Goal: Find specific page/section: Find specific page/section

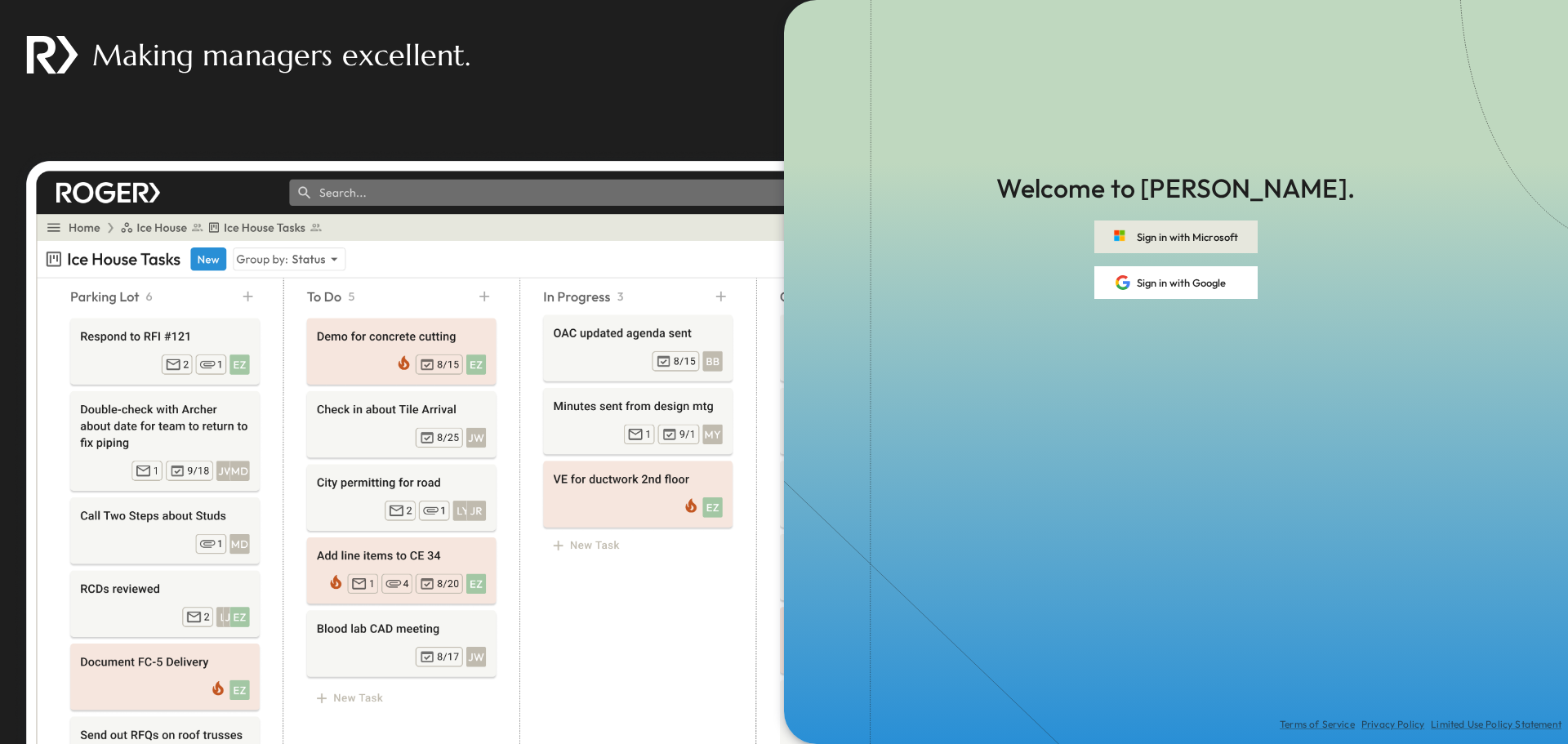
click at [1227, 241] on button "Sign in with Microsoft" at bounding box center [1176, 237] width 163 height 32
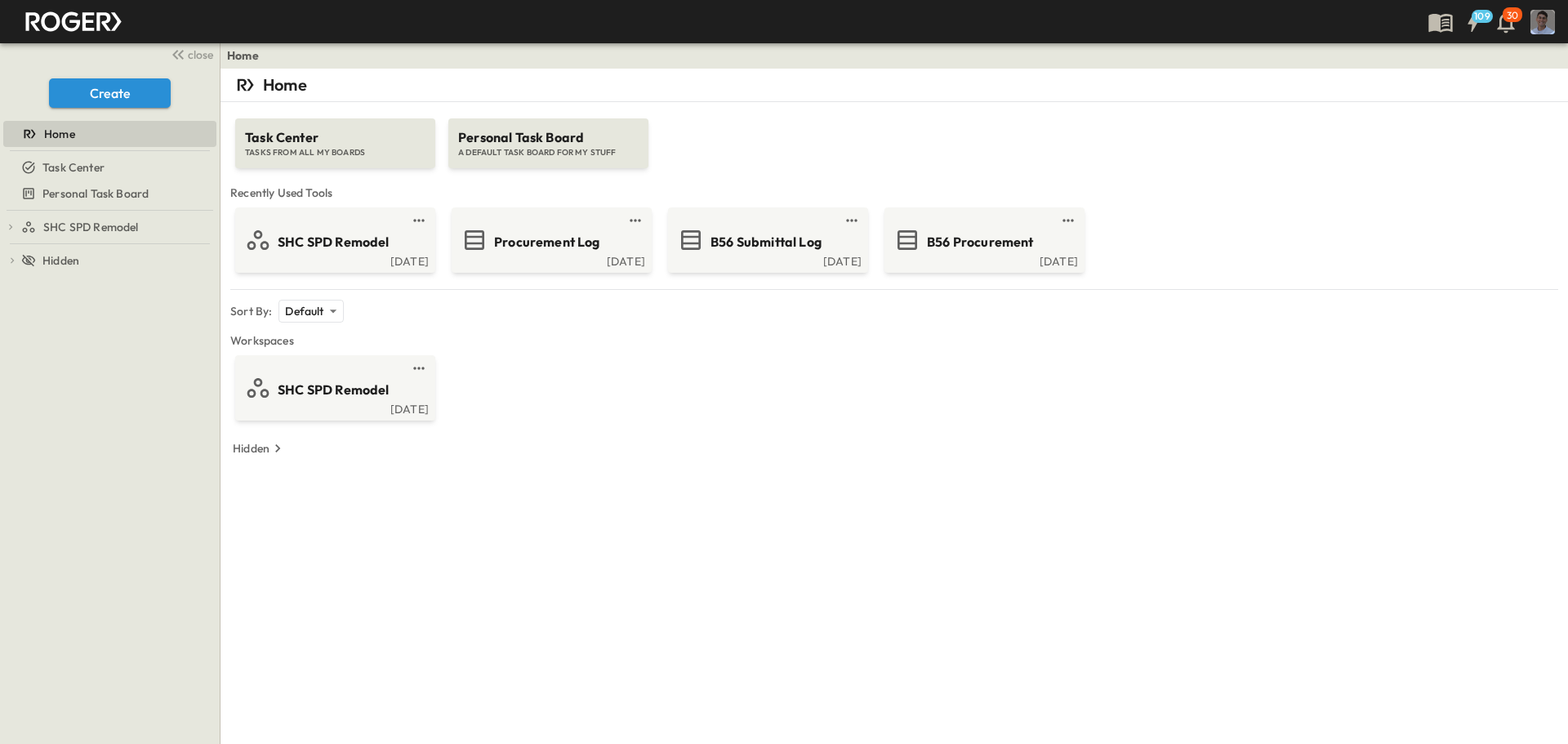
click at [1543, 20] on img "button" at bounding box center [1542, 22] width 24 height 24
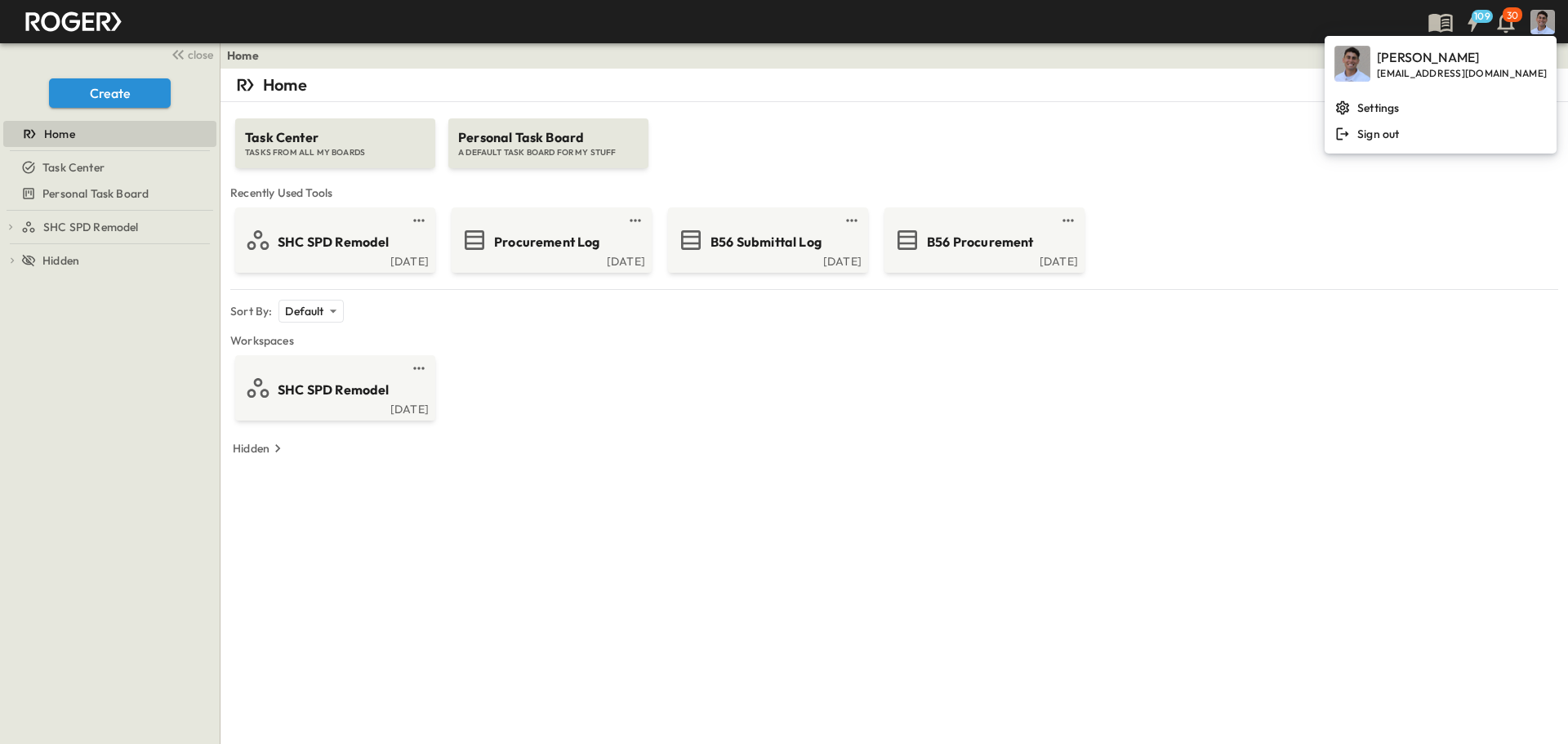
click at [1545, 19] on img "button" at bounding box center [1542, 22] width 24 height 24
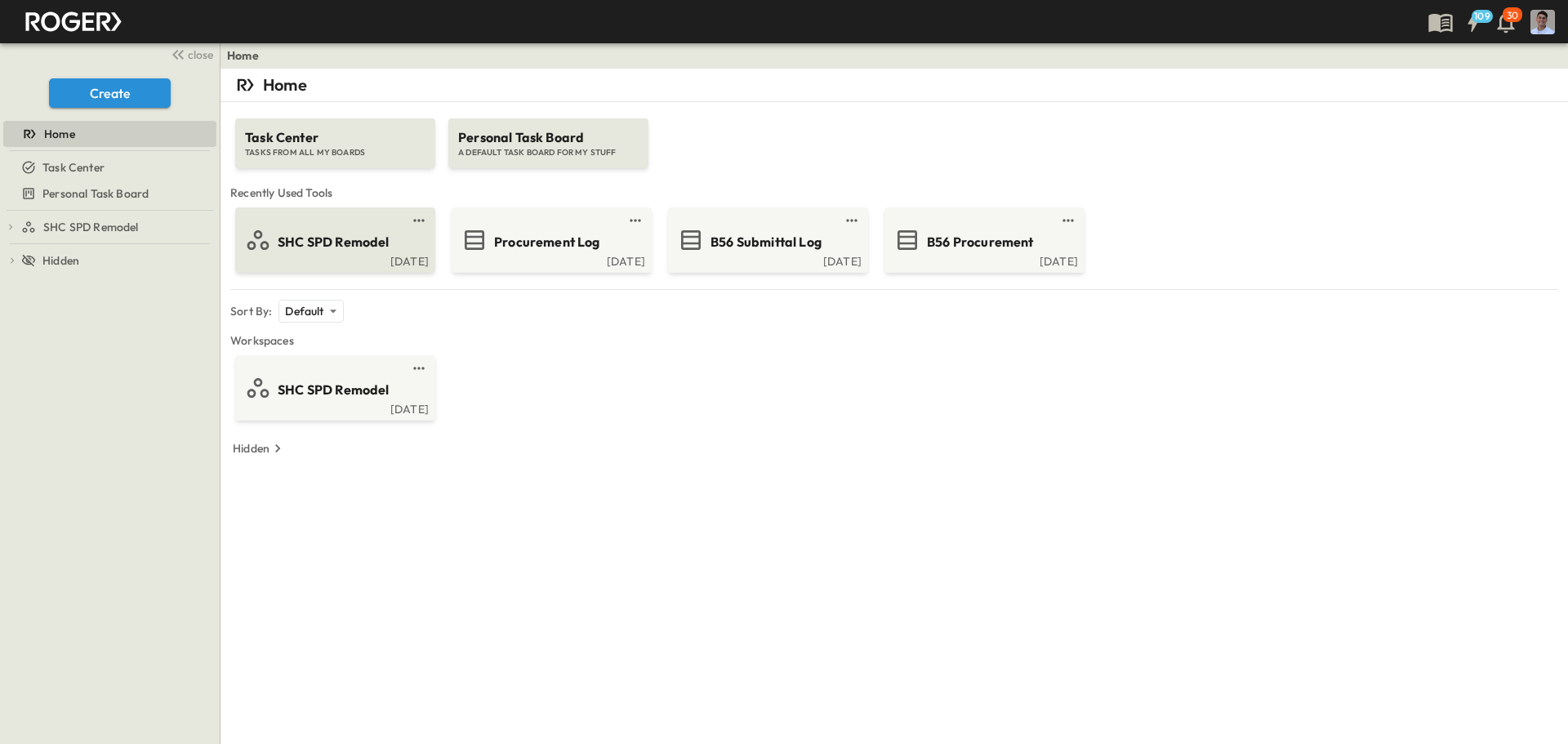
click at [366, 241] on span "SHC SPD Remodel" at bounding box center [333, 241] width 112 height 19
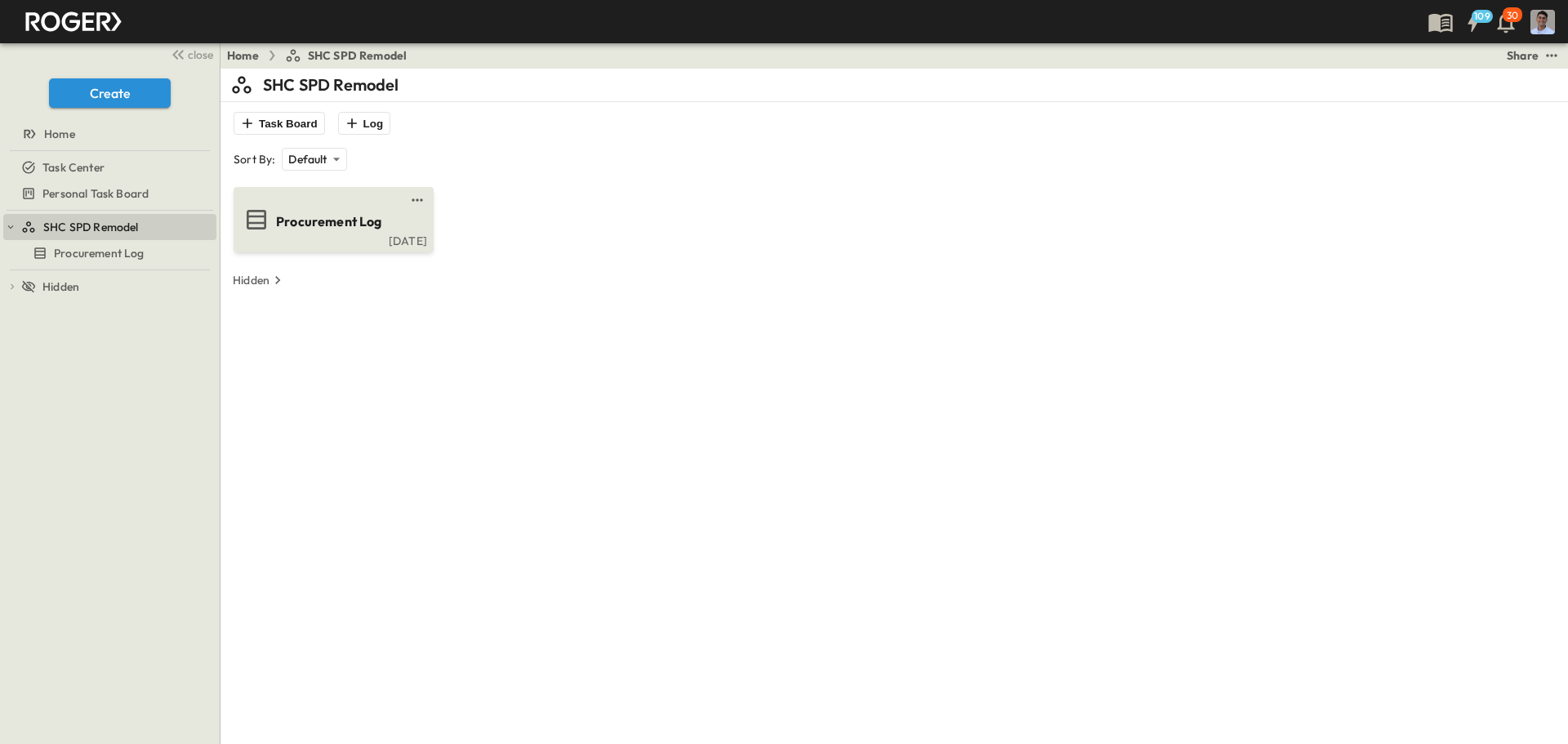
click at [373, 234] on div "[DATE]" at bounding box center [332, 239] width 190 height 13
